Goal: Check status

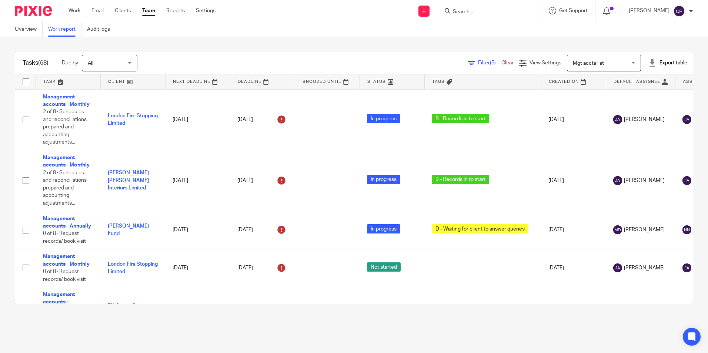
scroll to position [2638, 0]
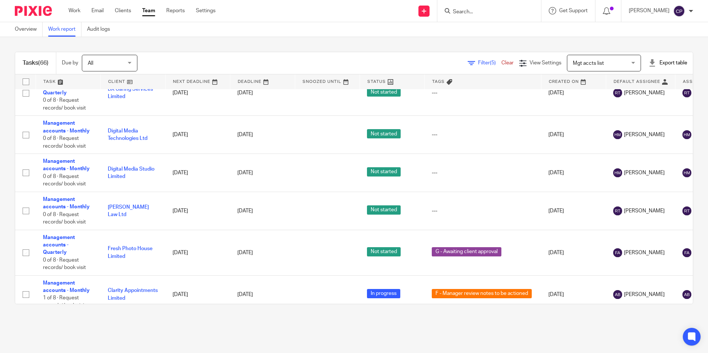
scroll to position [2546, 0]
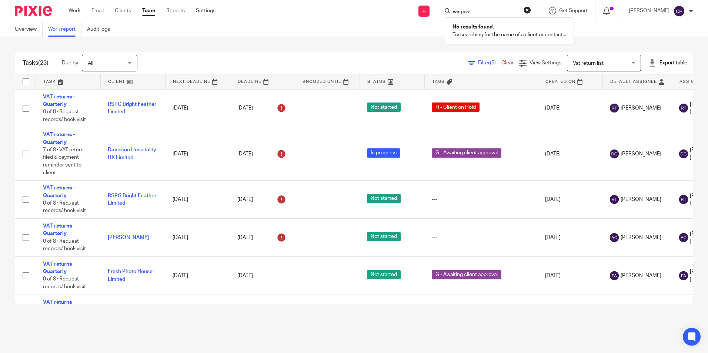
scroll to position [579, 0]
